Goal: Transaction & Acquisition: Purchase product/service

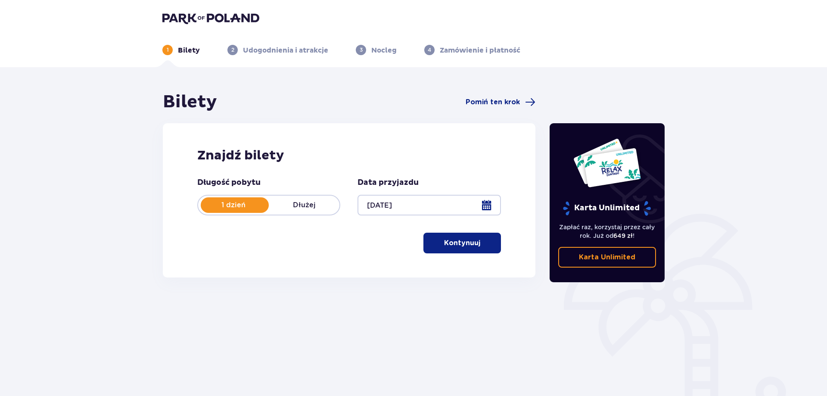
click at [451, 236] on button "Kontynuuj" at bounding box center [462, 243] width 78 height 21
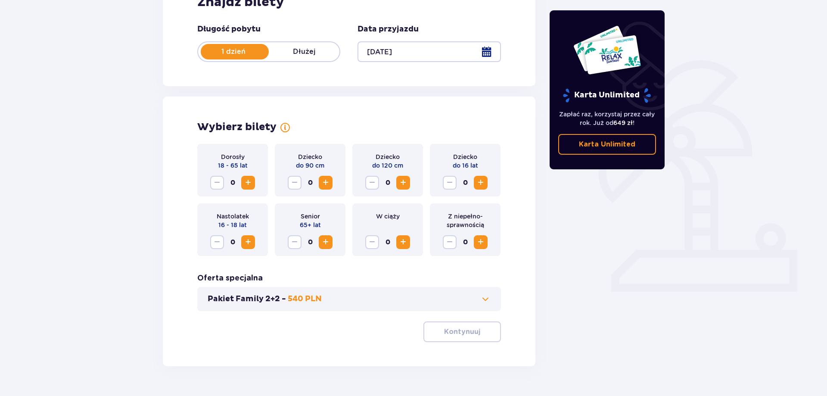
scroll to position [175, 0]
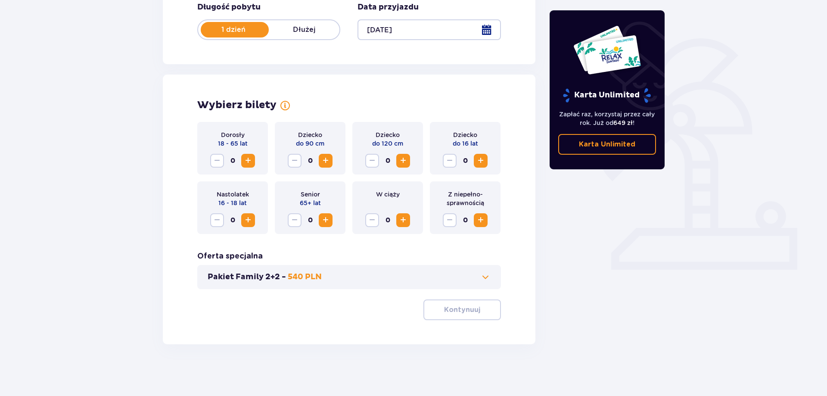
click at [251, 158] on span "Zwiększ" at bounding box center [248, 161] width 10 height 10
click at [321, 160] on span "Zwiększ" at bounding box center [325, 161] width 10 height 10
click at [457, 307] on p "Kontynuuj" at bounding box center [462, 309] width 36 height 9
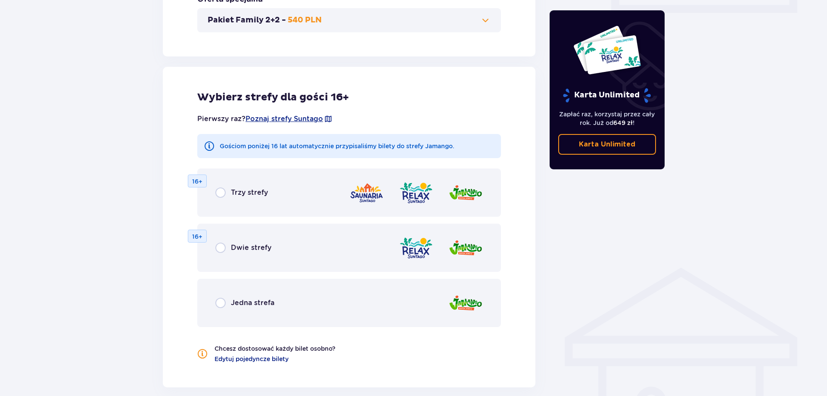
scroll to position [478, 0]
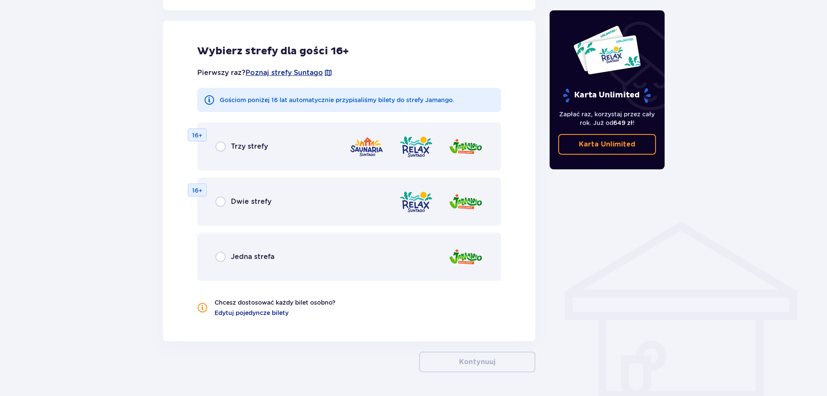
click at [257, 259] on span "Jedna strefa" at bounding box center [253, 256] width 44 height 9
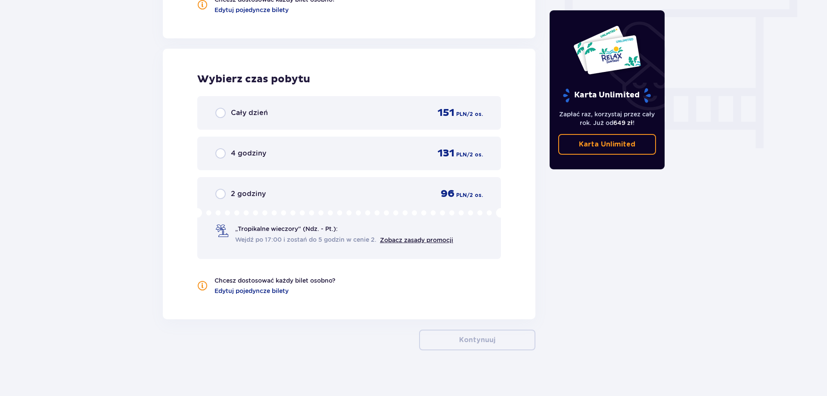
scroll to position [787, 0]
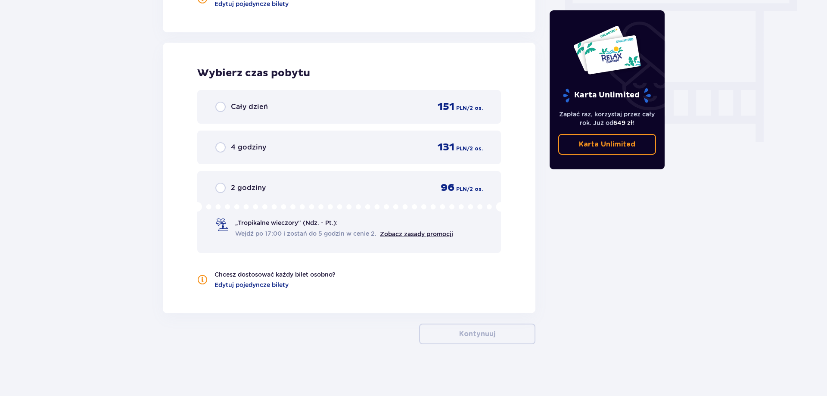
click at [241, 110] on span "Cały dzień" at bounding box center [249, 106] width 37 height 9
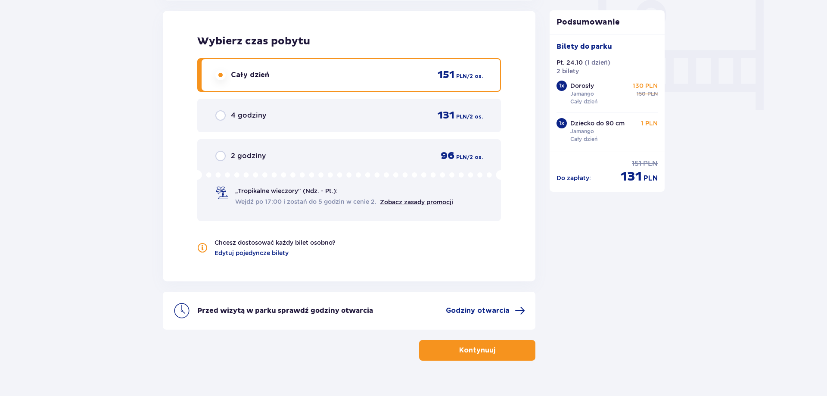
scroll to position [835, 0]
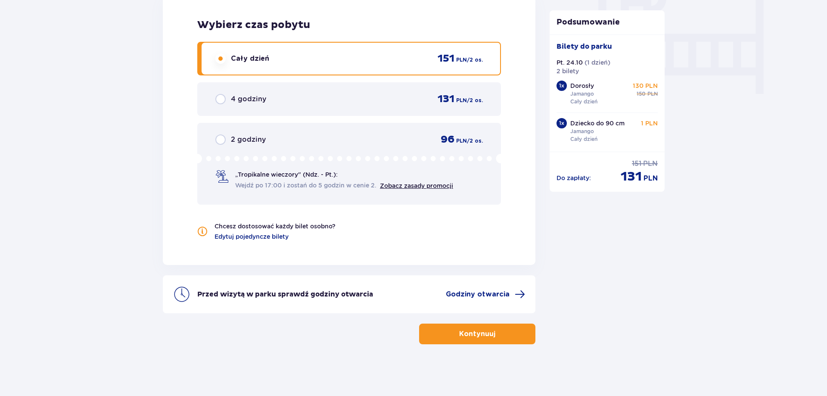
click at [475, 333] on p "Kontynuuj" at bounding box center [477, 333] width 36 height 9
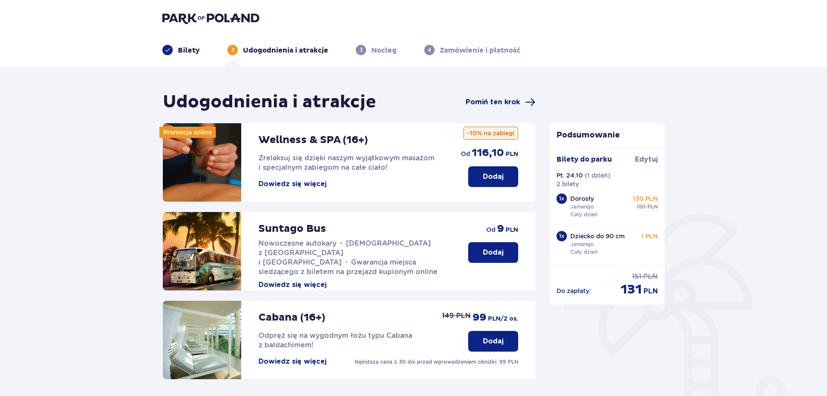
click at [505, 103] on span "Pomiń ten krok" at bounding box center [493, 101] width 54 height 9
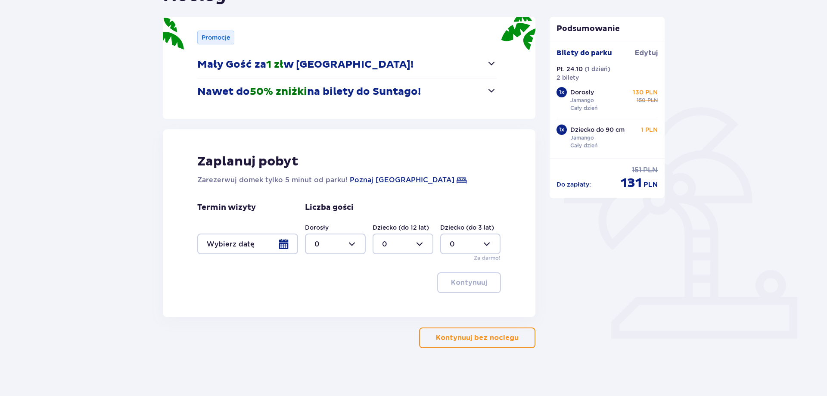
scroll to position [110, 0]
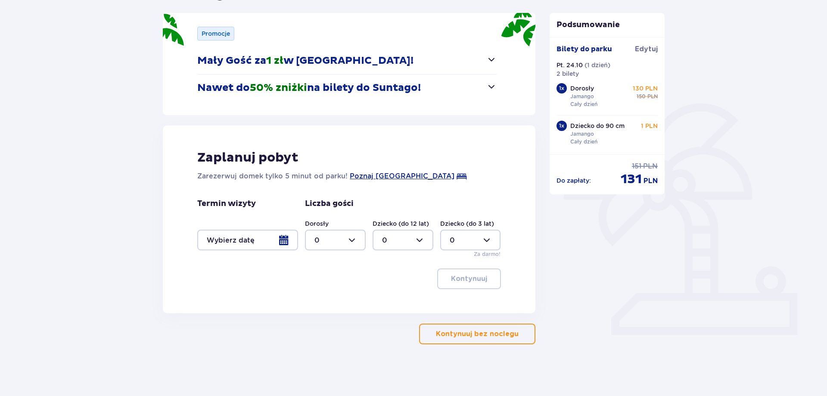
click at [482, 338] on p "Kontynuuj bez noclegu" at bounding box center [477, 333] width 83 height 9
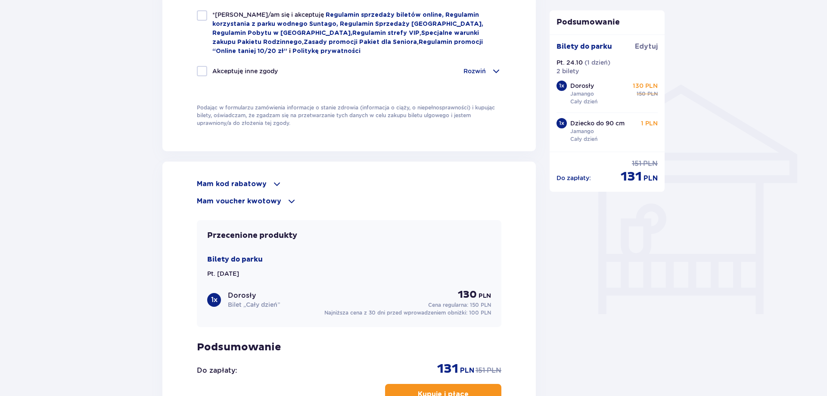
scroll to position [748, 0]
